Goal: Find contact information: Find contact information

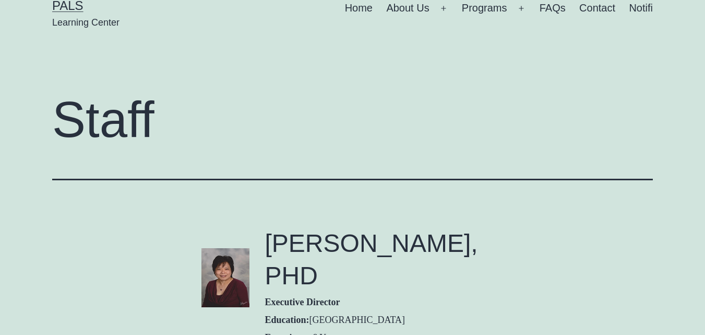
scroll to position [157, 0]
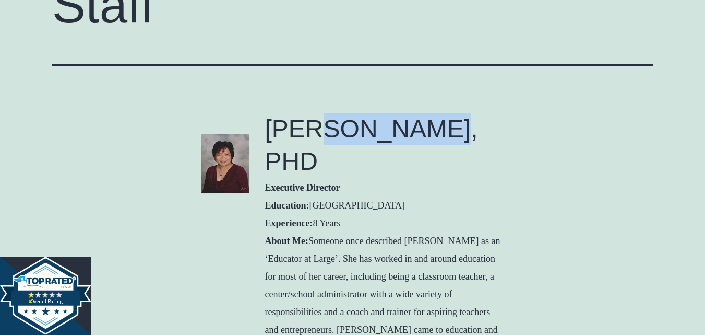
drag, startPoint x: 315, startPoint y: 125, endPoint x: 447, endPoint y: 123, distance: 132.1
click at [447, 123] on h2 "[PERSON_NAME], PHD" at bounding box center [384, 145] width 239 height 65
copy h2 "RUTH YONG"
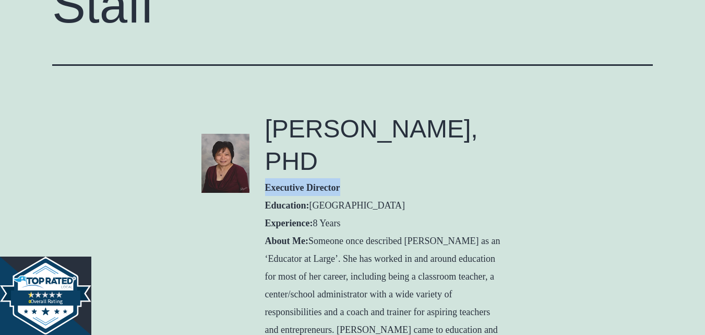
drag, startPoint x: 264, startPoint y: 188, endPoint x: 361, endPoint y: 179, distance: 98.1
copy strong "Executive Director"
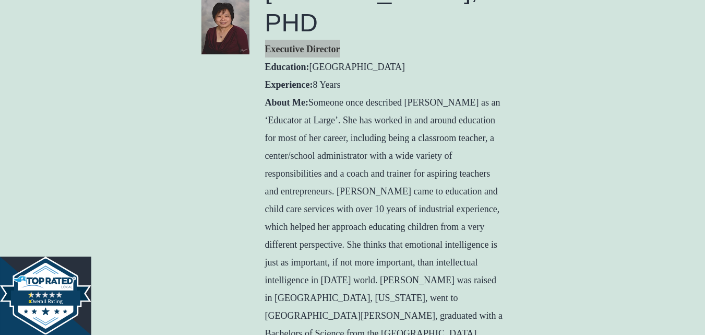
scroll to position [209, 0]
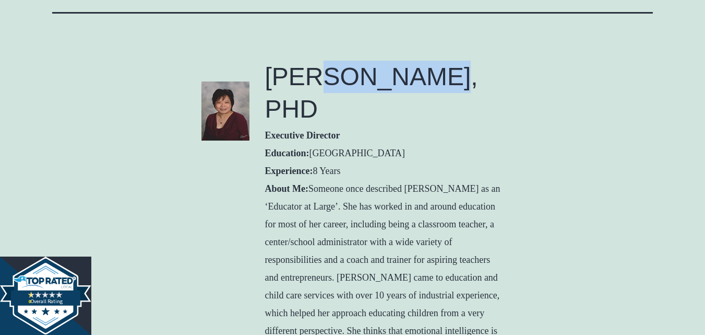
drag, startPoint x: 312, startPoint y: 81, endPoint x: 448, endPoint y: 84, distance: 136.8
click at [448, 84] on h2 "MS. RUTH YONG, PHD" at bounding box center [384, 93] width 239 height 65
copy h2 "RUTH YONG"
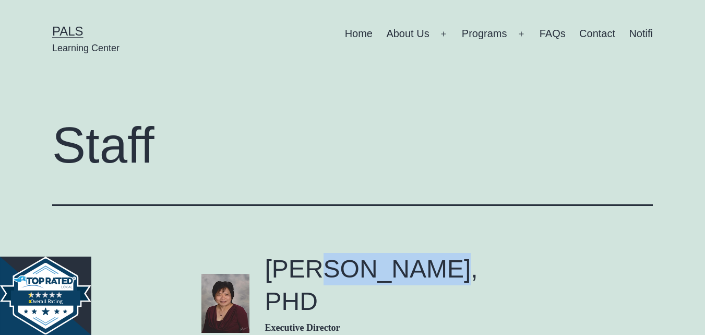
scroll to position [0, 0]
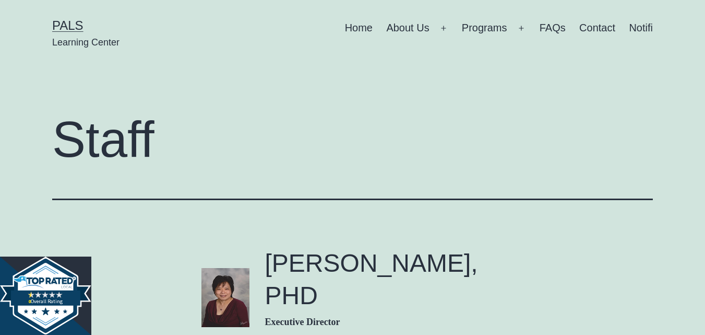
scroll to position [22, 0]
click at [604, 30] on link "Contact" at bounding box center [598, 29] width 50 height 26
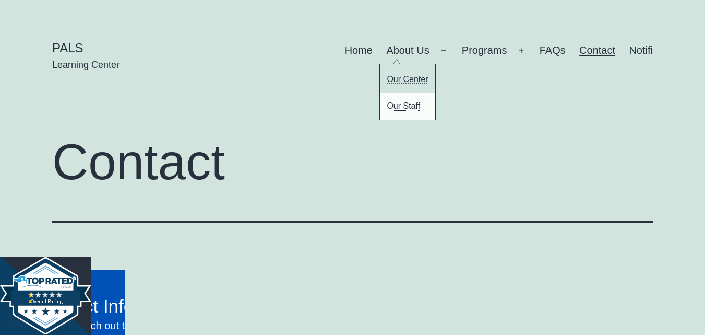
drag, startPoint x: 407, startPoint y: 109, endPoint x: 396, endPoint y: 79, distance: 32.2
click at [407, 109] on link "Our Staff" at bounding box center [407, 106] width 55 height 27
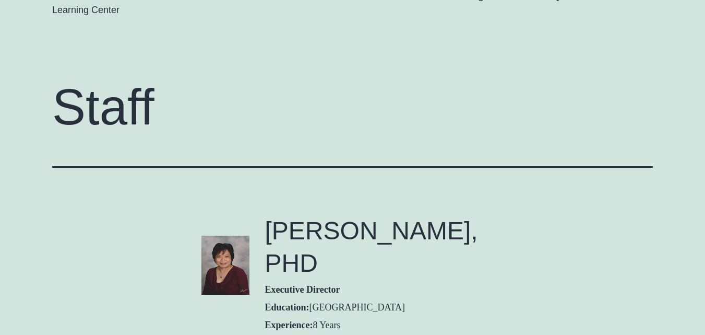
scroll to position [157, 0]
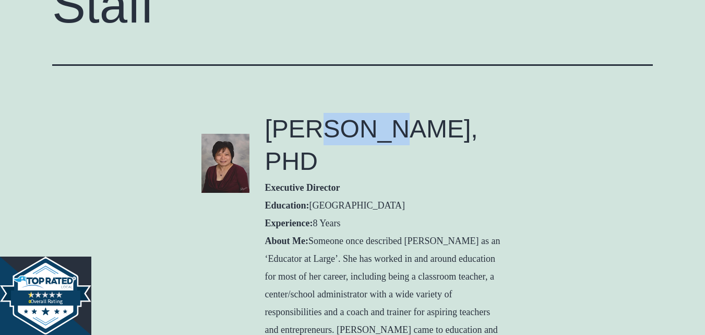
drag, startPoint x: 315, startPoint y: 130, endPoint x: 409, endPoint y: 147, distance: 95.4
click at [410, 131] on h2 "MS. RUTH YONG, PHD" at bounding box center [384, 145] width 239 height 65
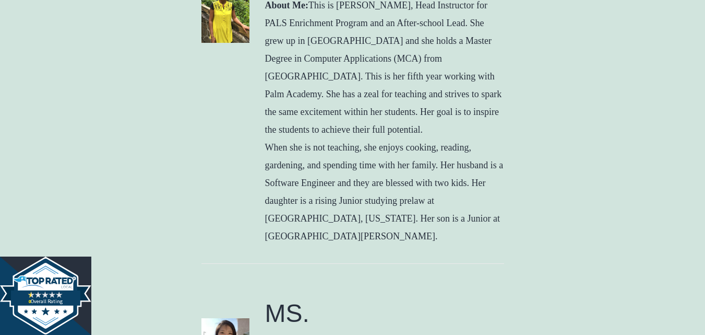
scroll to position [1148, 0]
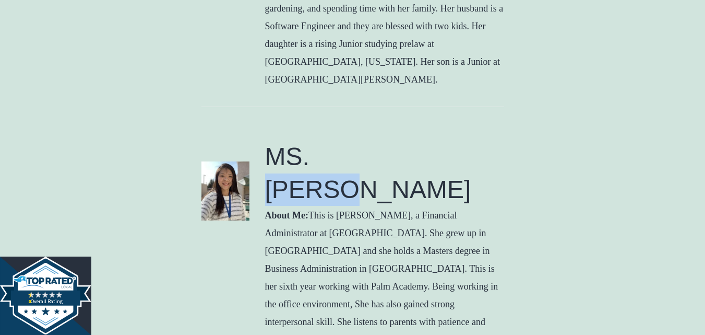
drag, startPoint x: 317, startPoint y: 151, endPoint x: 435, endPoint y: 150, distance: 118.0
click at [435, 150] on h2 "MS. SOPHIE" at bounding box center [384, 172] width 239 height 65
copy h2 "SOPHIE"
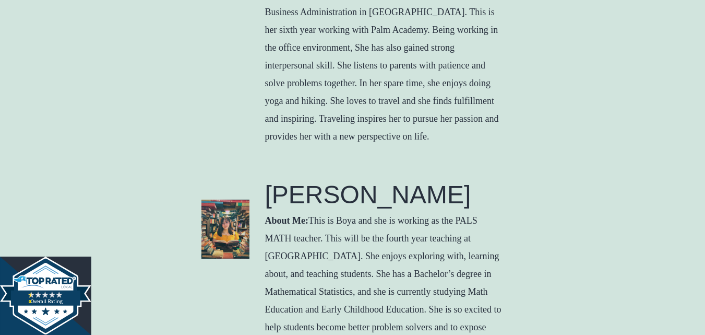
scroll to position [1409, 0]
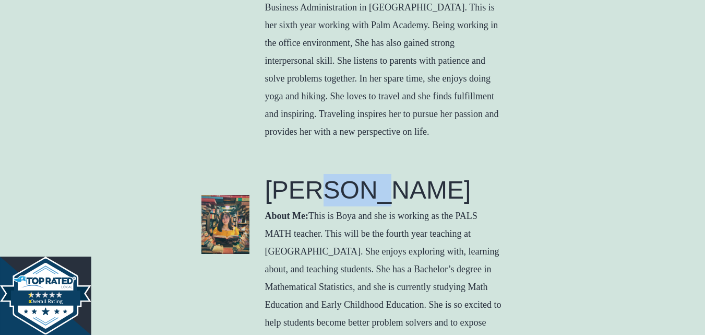
drag, startPoint x: 387, startPoint y: 138, endPoint x: 432, endPoint y: 137, distance: 44.4
click at [433, 174] on h2 "MS. BOYA" at bounding box center [384, 190] width 239 height 32
copy h2 "BOYA"
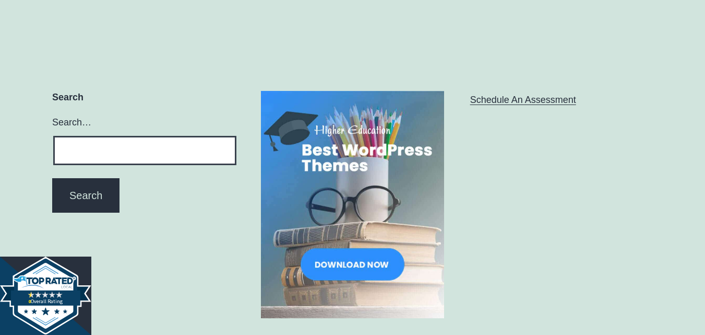
scroll to position [2162, 0]
